Goal: Task Accomplishment & Management: Manage account settings

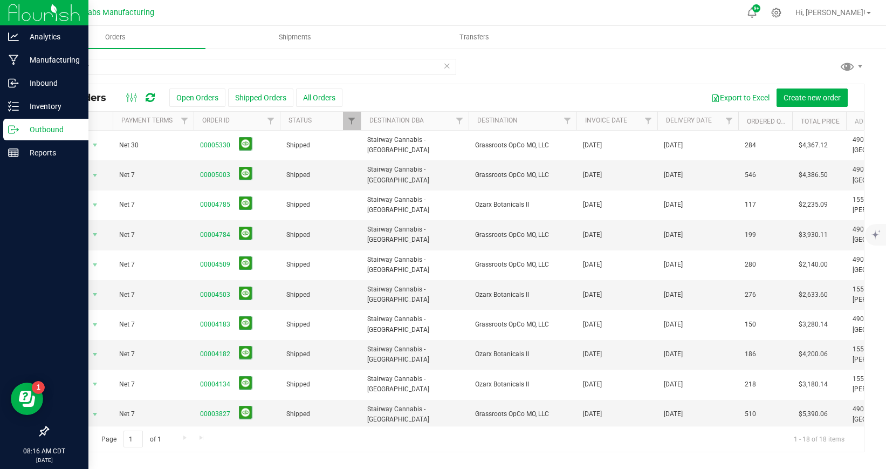
click at [16, 17] on img at bounding box center [44, 12] width 72 height 25
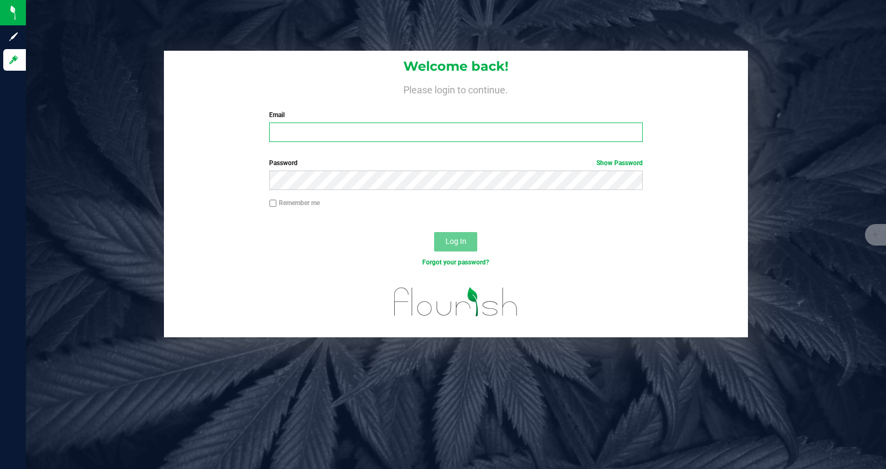
click at [311, 128] on input "Email" at bounding box center [455, 131] width 373 height 19
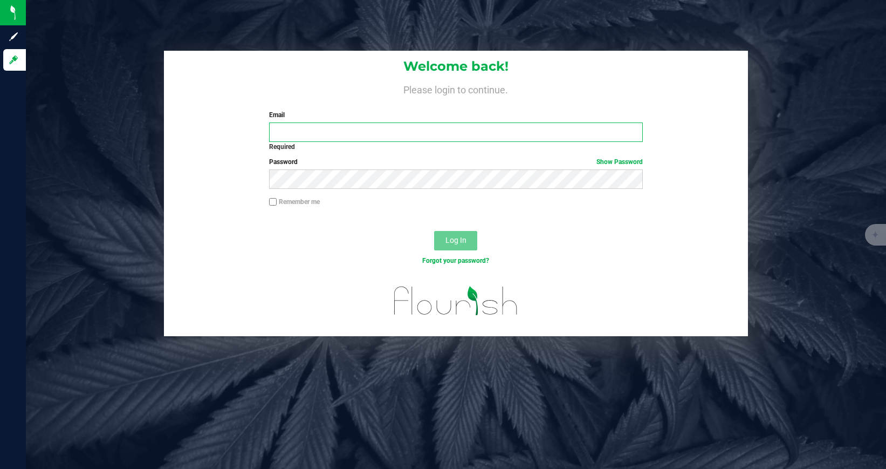
type input "[EMAIL_ADDRESS][DOMAIN_NAME]"
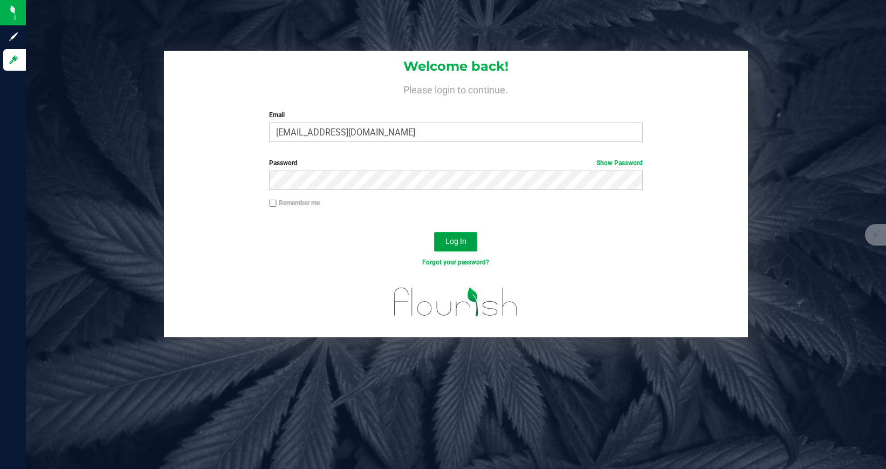
click at [445, 244] on button "Log In" at bounding box center [455, 241] width 43 height 19
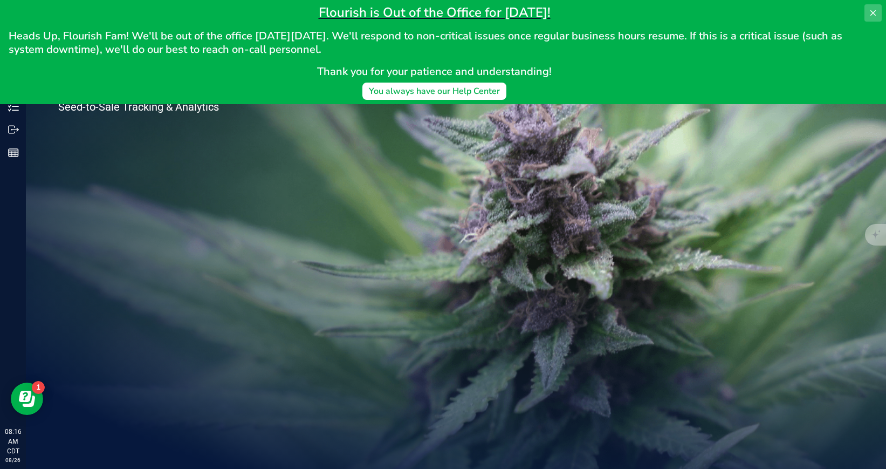
click at [874, 13] on icon at bounding box center [873, 12] width 5 height 5
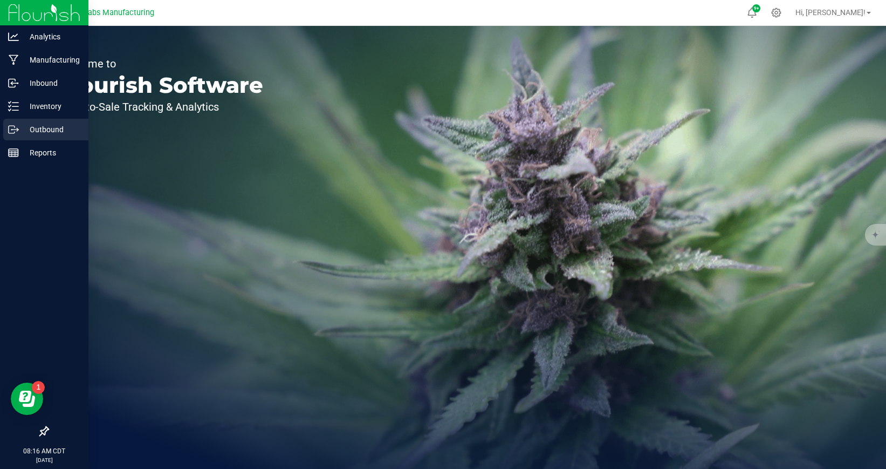
click at [19, 128] on p "Outbound" at bounding box center [51, 129] width 65 height 13
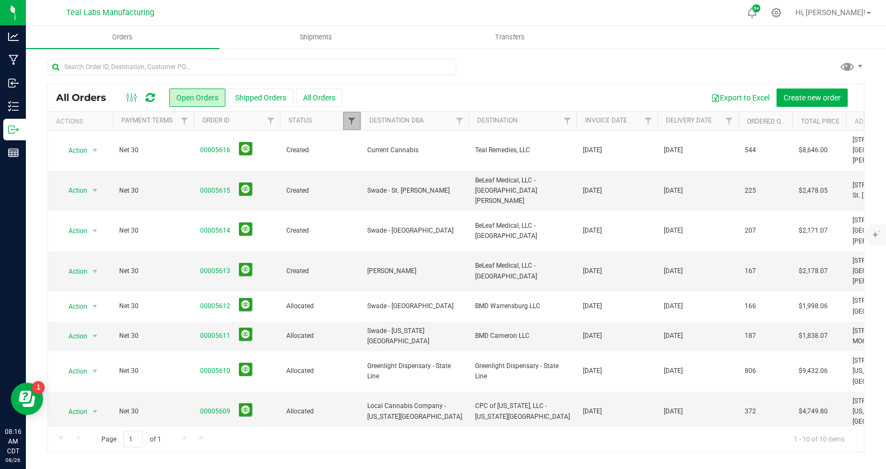
click at [351, 124] on span "Filter" at bounding box center [351, 121] width 9 height 9
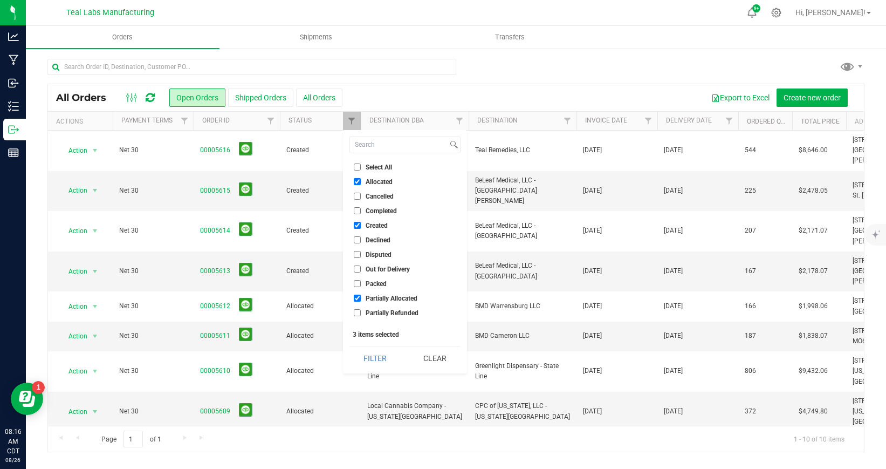
click at [358, 167] on input "Select All" at bounding box center [357, 166] width 7 height 7
checkbox input "true"
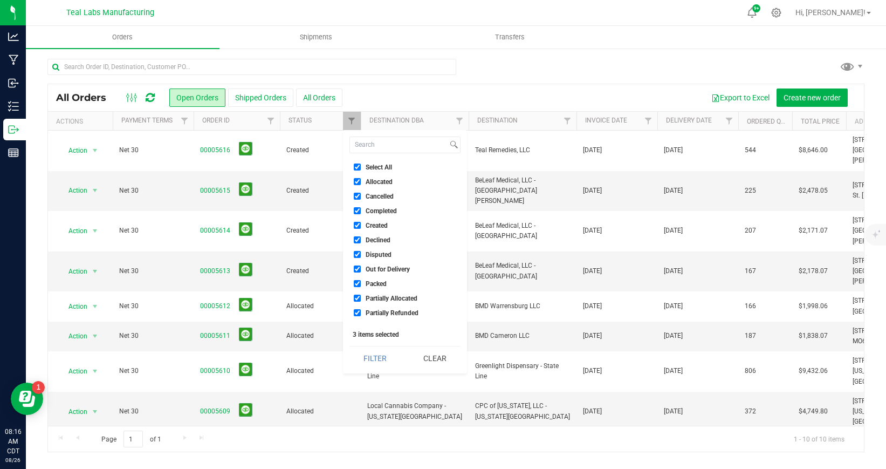
checkbox input "true"
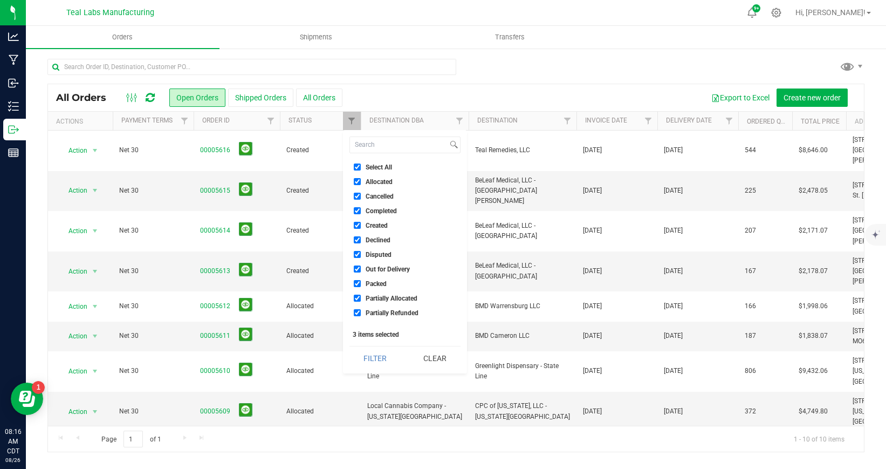
checkbox input "true"
click at [388, 359] on button "Filter" at bounding box center [376, 358] width 52 height 24
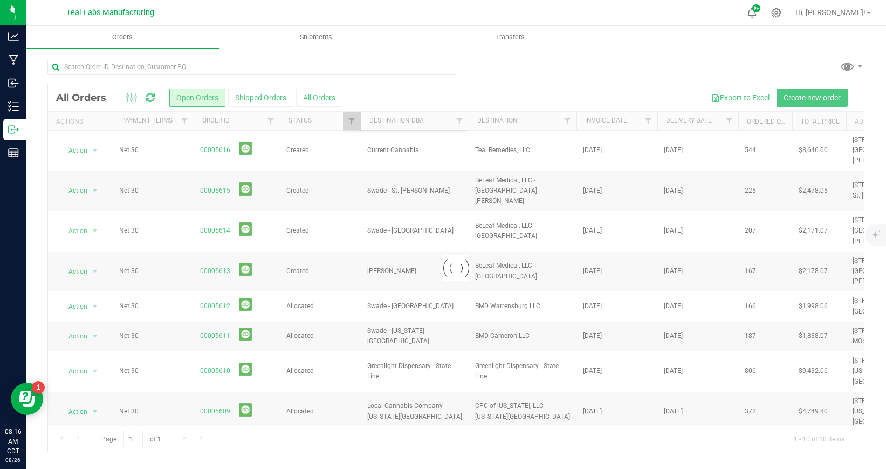
checkbox input "true"
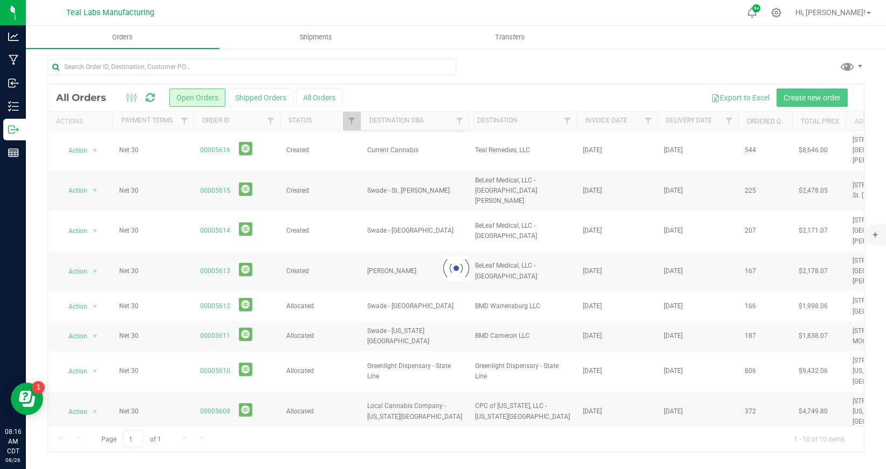
checkbox input "true"
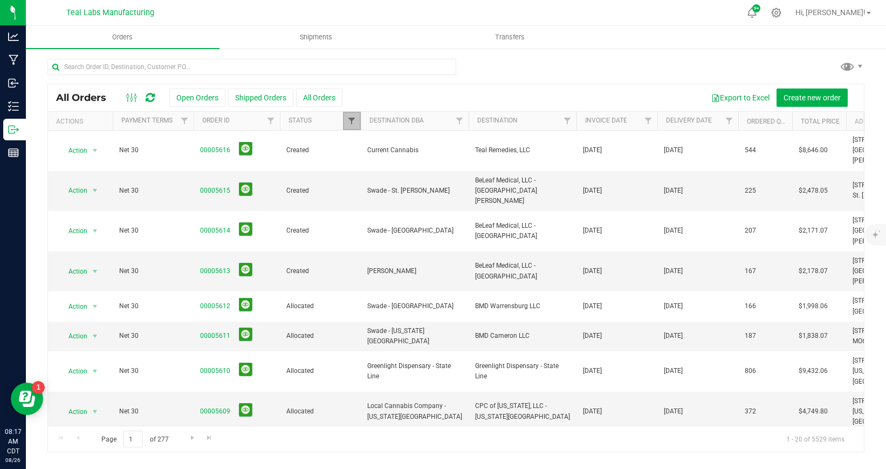
click at [354, 122] on span "Filter" at bounding box center [351, 121] width 9 height 9
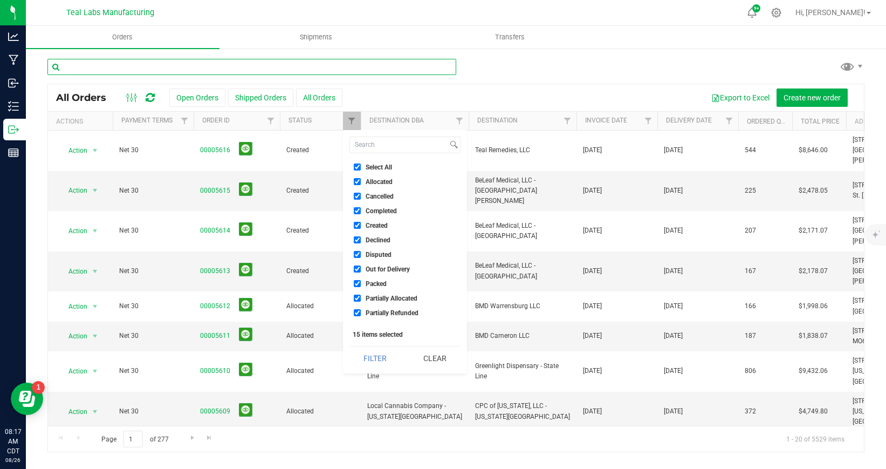
click at [286, 67] on input "text" at bounding box center [251, 67] width 409 height 16
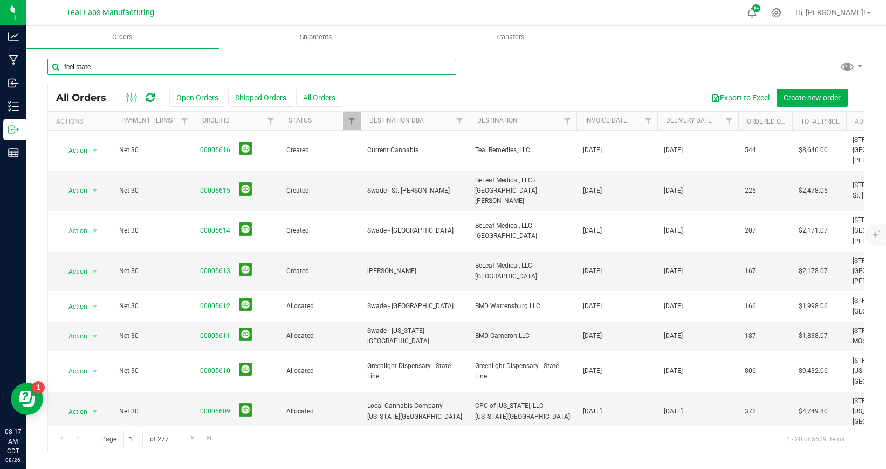
type input "feel state"
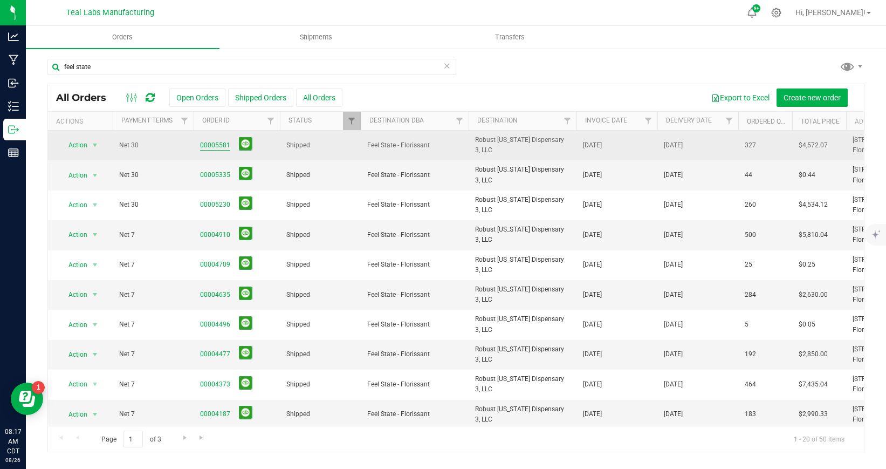
click at [220, 147] on link "00005581" at bounding box center [215, 145] width 30 height 10
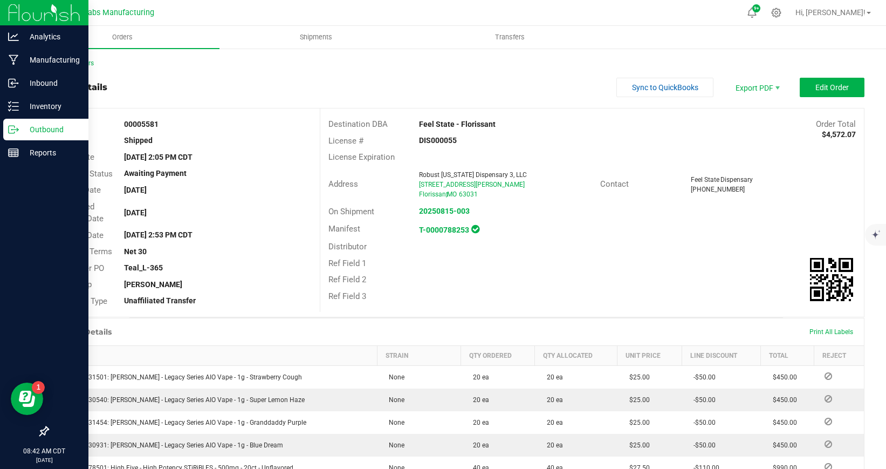
click at [14, 128] on icon at bounding box center [13, 129] width 11 height 11
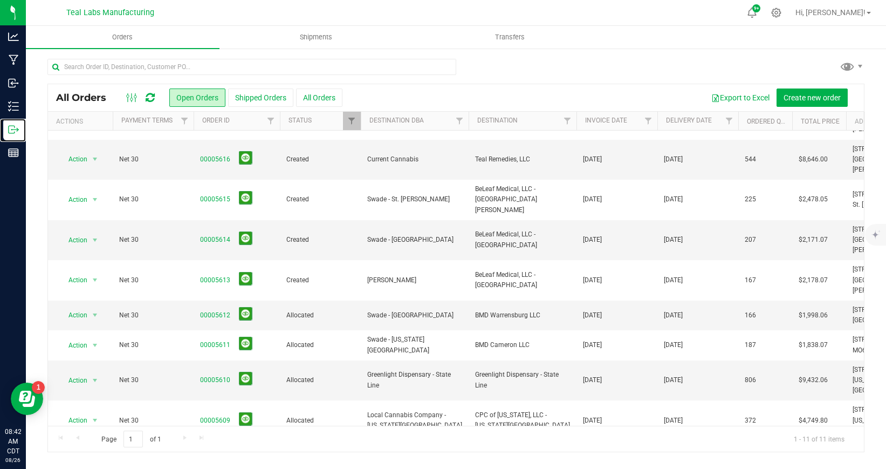
scroll to position [33, 0]
